Goal: Complete application form

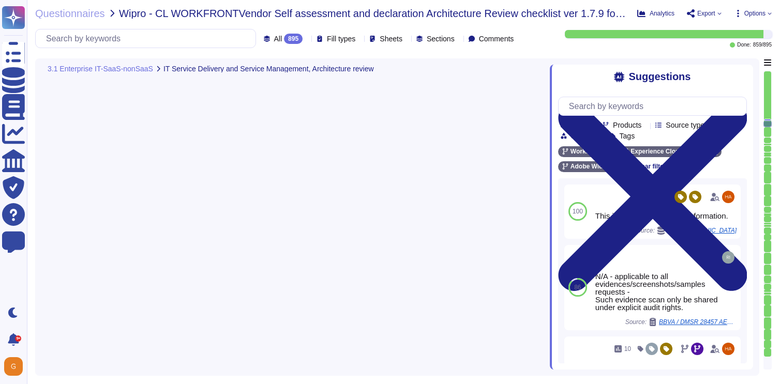
type textarea "Adobe has established a Crisis Management Plan (CMP) to address a variety of in…"
type textarea "Adobe has an established Enterprise-wide Risk Management process used by manage…"
type textarea "Service Now is used to manage an inventory of assets. It maintains a list of al…"
type textarea "All in scope cloud accounts are being scanned by our cloud security posture man…"
type textarea "Adobe relies on its current endpoint security stack, which includes Workspace O…"
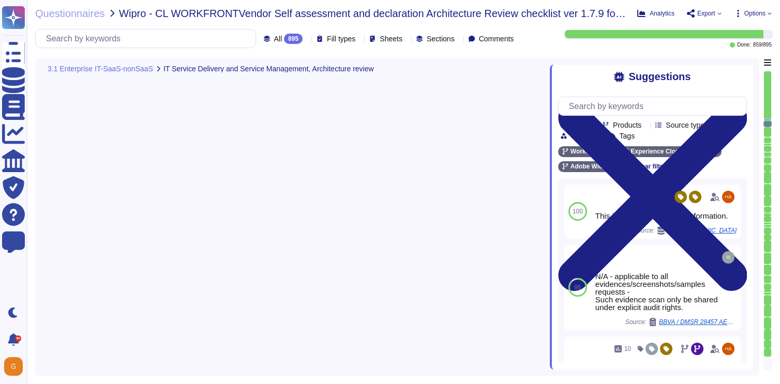
type textarea "All in scope cloud accounts are being scanned by our cloud security posture man…"
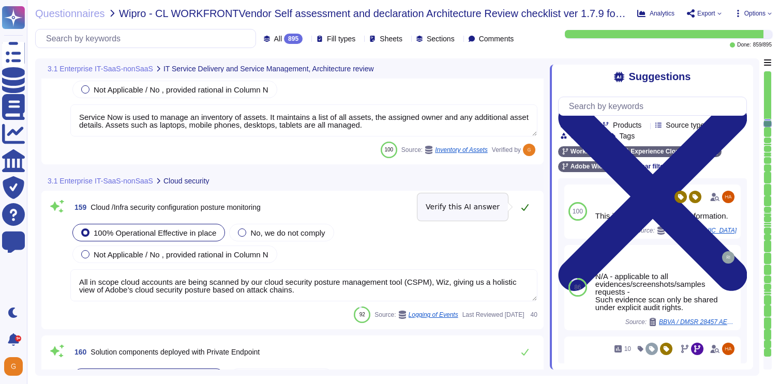
click at [523, 206] on icon at bounding box center [525, 207] width 8 height 8
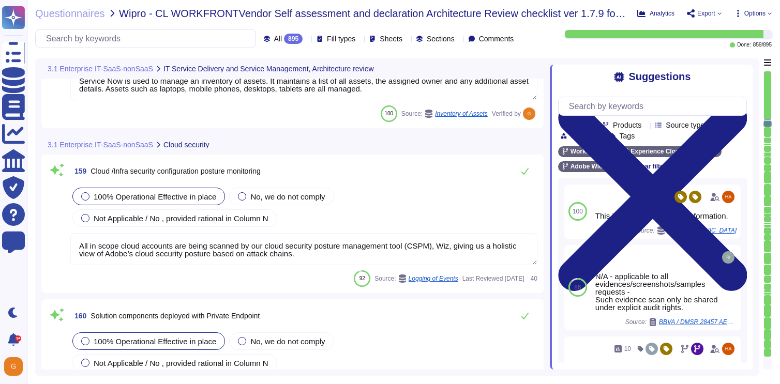
type textarea "Adobe employs a defense-in-depth strategy for Denial-of-Service (DoS) and Distr…"
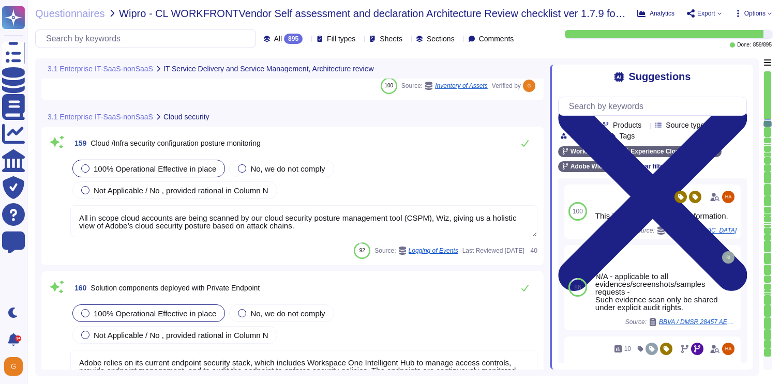
scroll to position [24780, 0]
click at [524, 143] on icon at bounding box center [525, 144] width 8 height 8
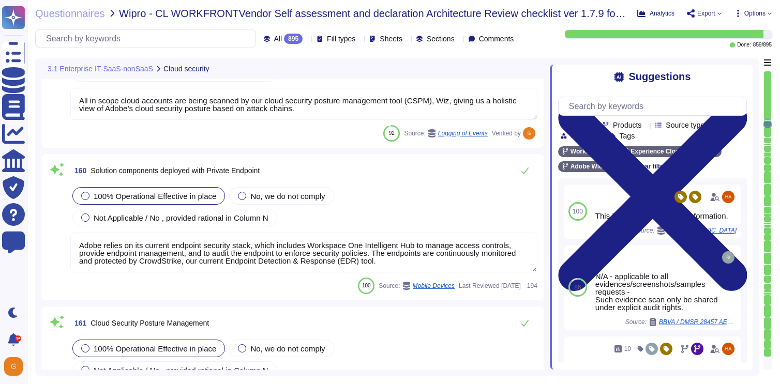
scroll to position [24889, 0]
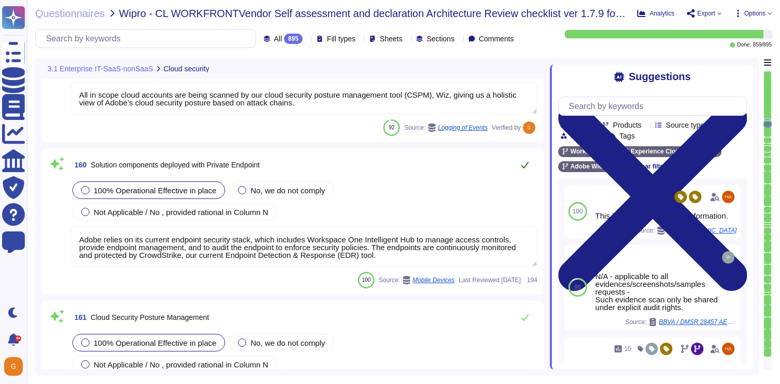
click at [528, 168] on button at bounding box center [524, 165] width 25 height 21
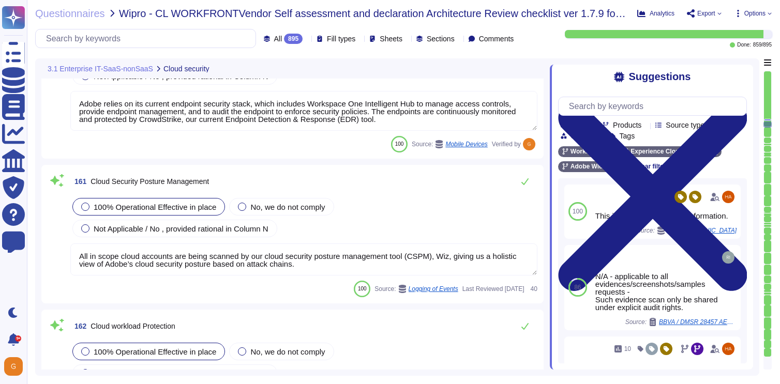
type textarea "Amazon Web Services Server-Side Encryption S3 buckets are used to encrypt data …"
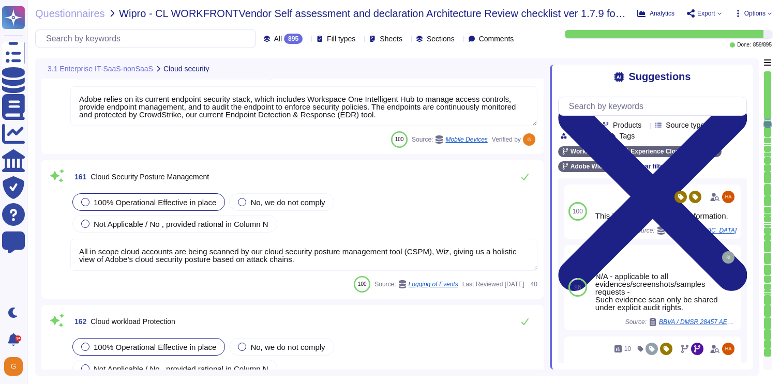
scroll to position [25023, 0]
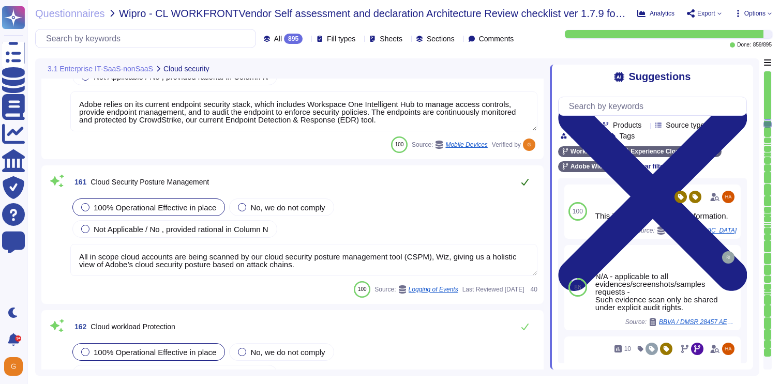
click at [523, 183] on icon at bounding box center [525, 182] width 8 height 8
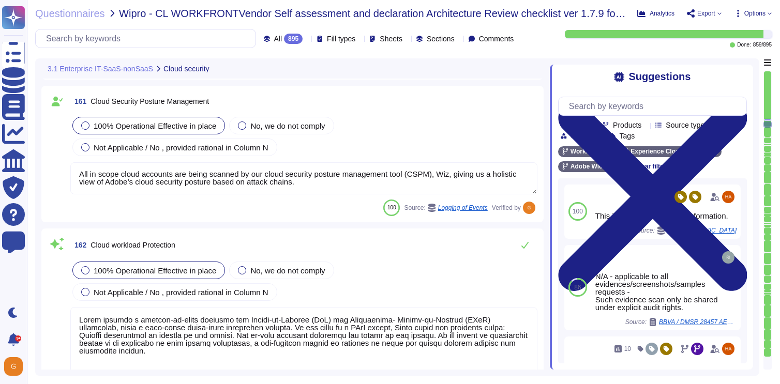
scroll to position [25102, 0]
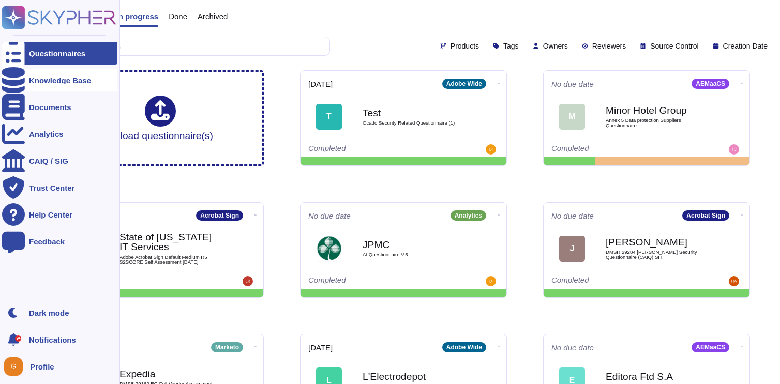
click at [11, 73] on div at bounding box center [13, 80] width 23 height 23
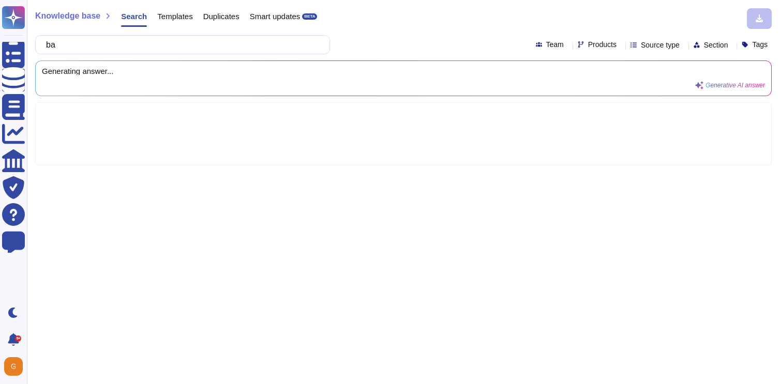
type input "b"
click at [207, 37] on input "data retention" at bounding box center [180, 45] width 278 height 18
type input "data retention"
click at [187, 54] on div "data retention" at bounding box center [182, 44] width 295 height 19
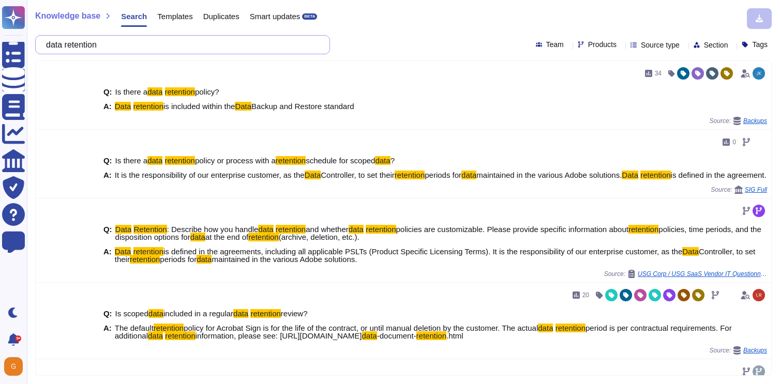
click at [186, 49] on input "data retention" at bounding box center [180, 45] width 278 height 18
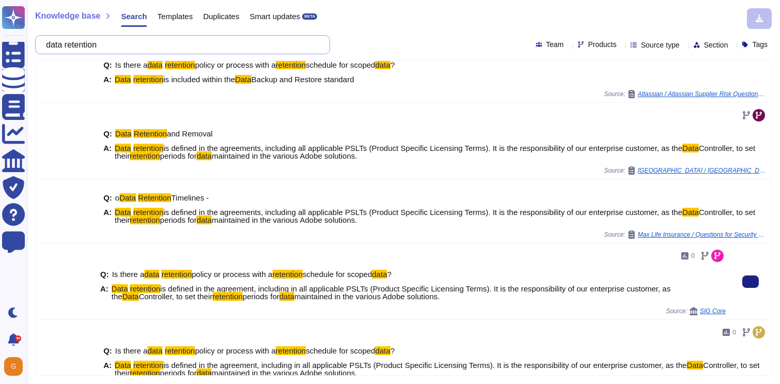
scroll to position [327, 0]
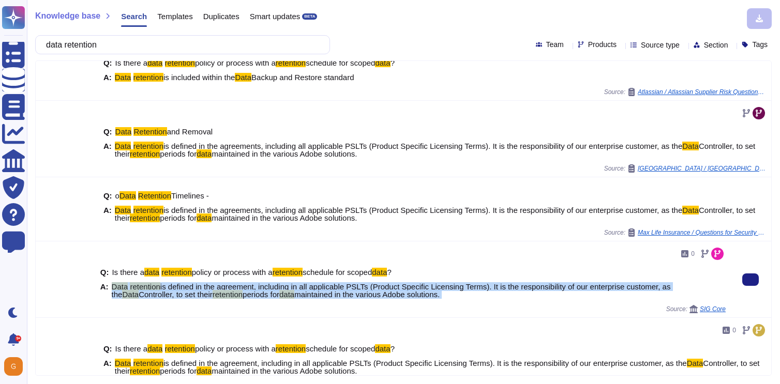
drag, startPoint x: 112, startPoint y: 294, endPoint x: 503, endPoint y: 313, distance: 391.3
click at [503, 313] on div "0 Q: Is there a data retention policy or process with a retention schedule for …" at bounding box center [412, 280] width 625 height 68
copy span "Data retention is defined in the agreement, including in all applicable PSLTs (…"
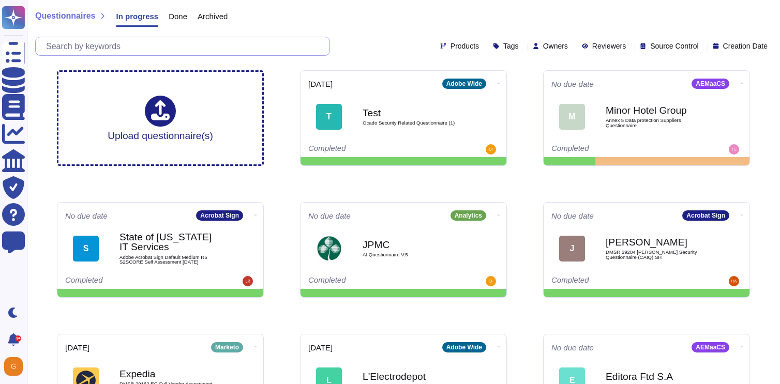
click at [117, 42] on input "text" at bounding box center [185, 46] width 289 height 18
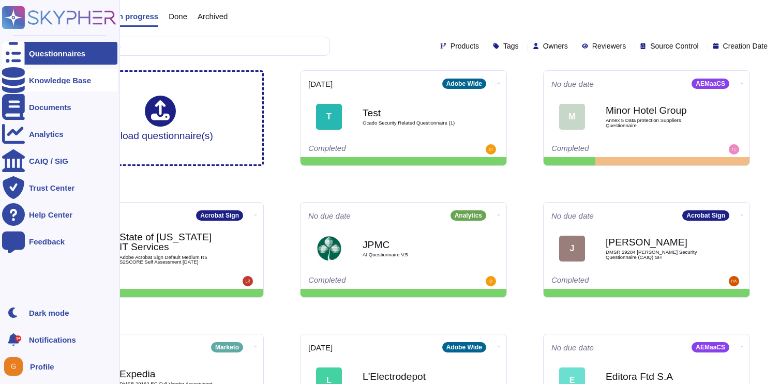
click at [18, 74] on div at bounding box center [13, 80] width 23 height 23
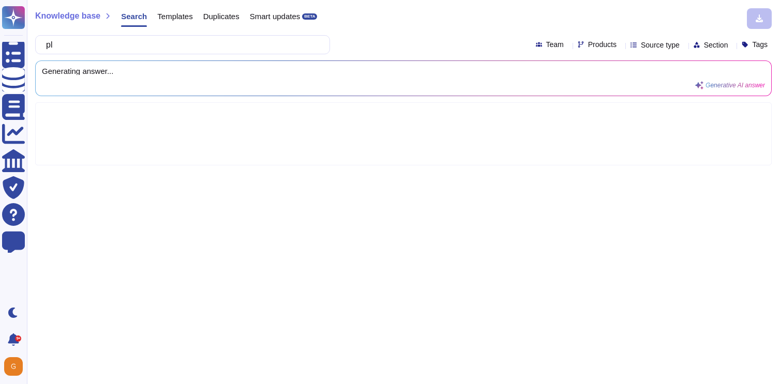
type input "p"
type input "patch management"
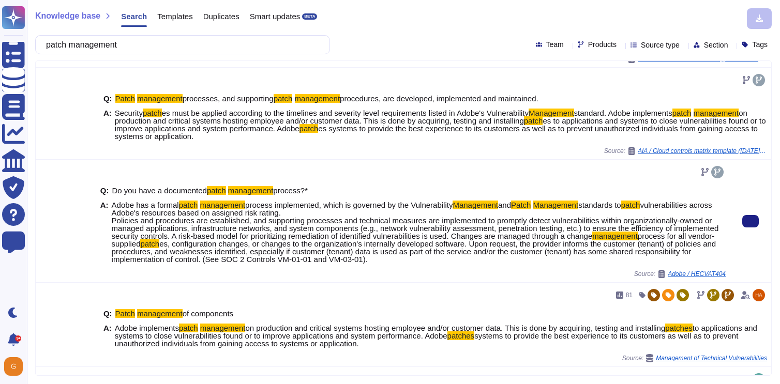
scroll to position [334, 0]
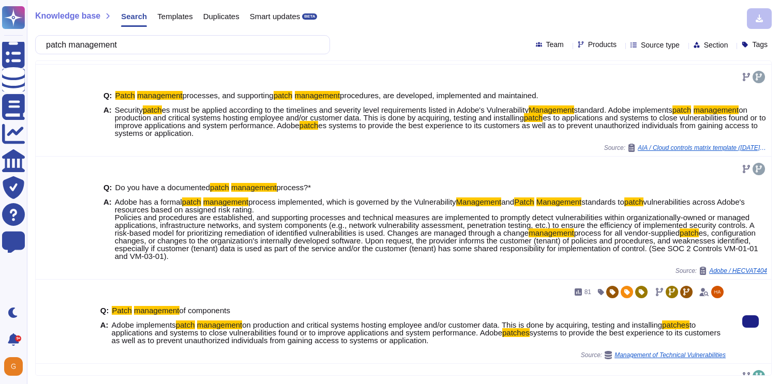
drag, startPoint x: 112, startPoint y: 324, endPoint x: 489, endPoint y: 341, distance: 377.4
click at [489, 341] on span "Adobe implements patch management on production and critical systems hosting em…" at bounding box center [419, 332] width 614 height 23
copy span "Adobe implements patch management on production and critical systems hosting em…"
